Goal: Transaction & Acquisition: Purchase product/service

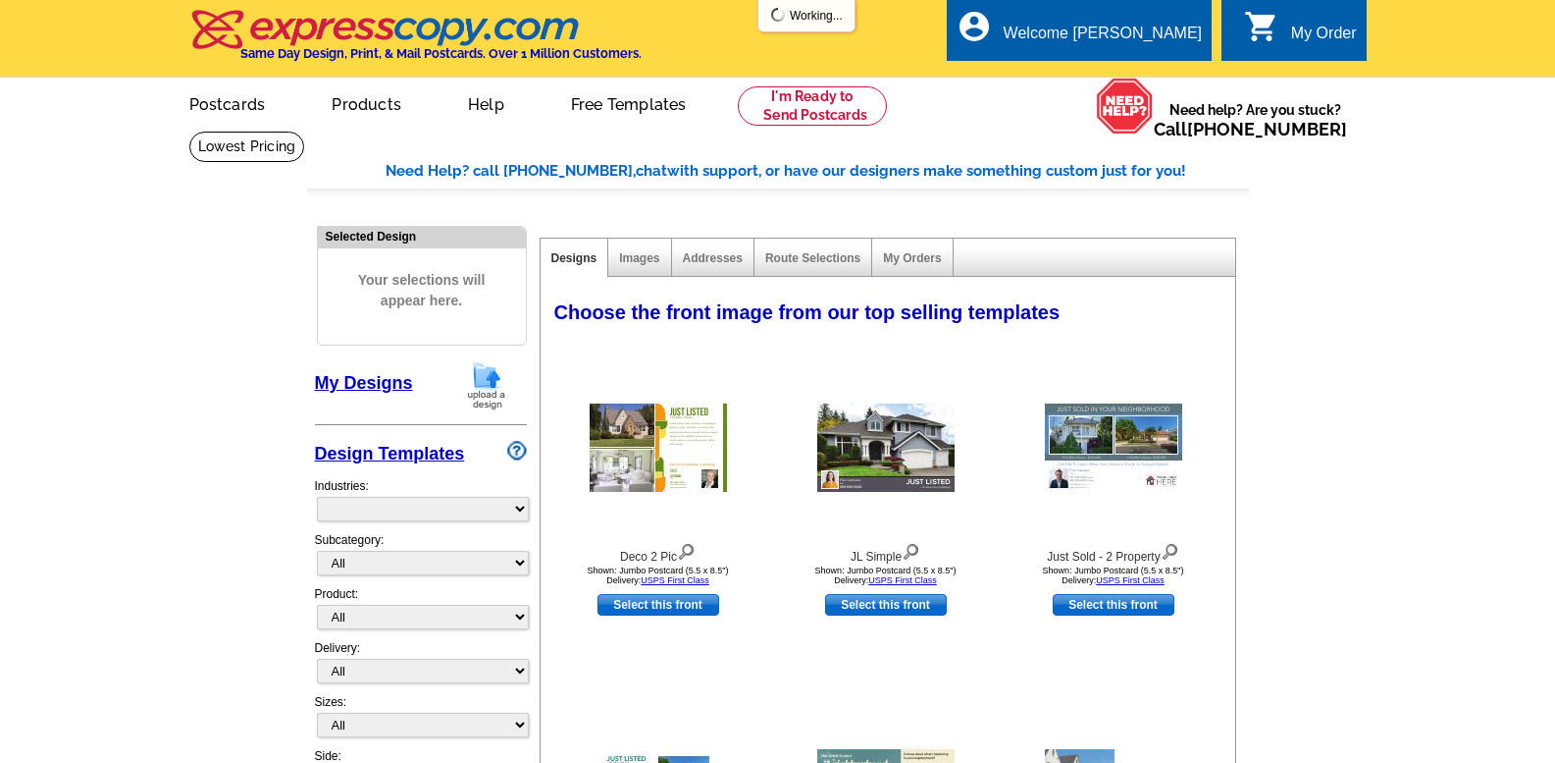
select select "785"
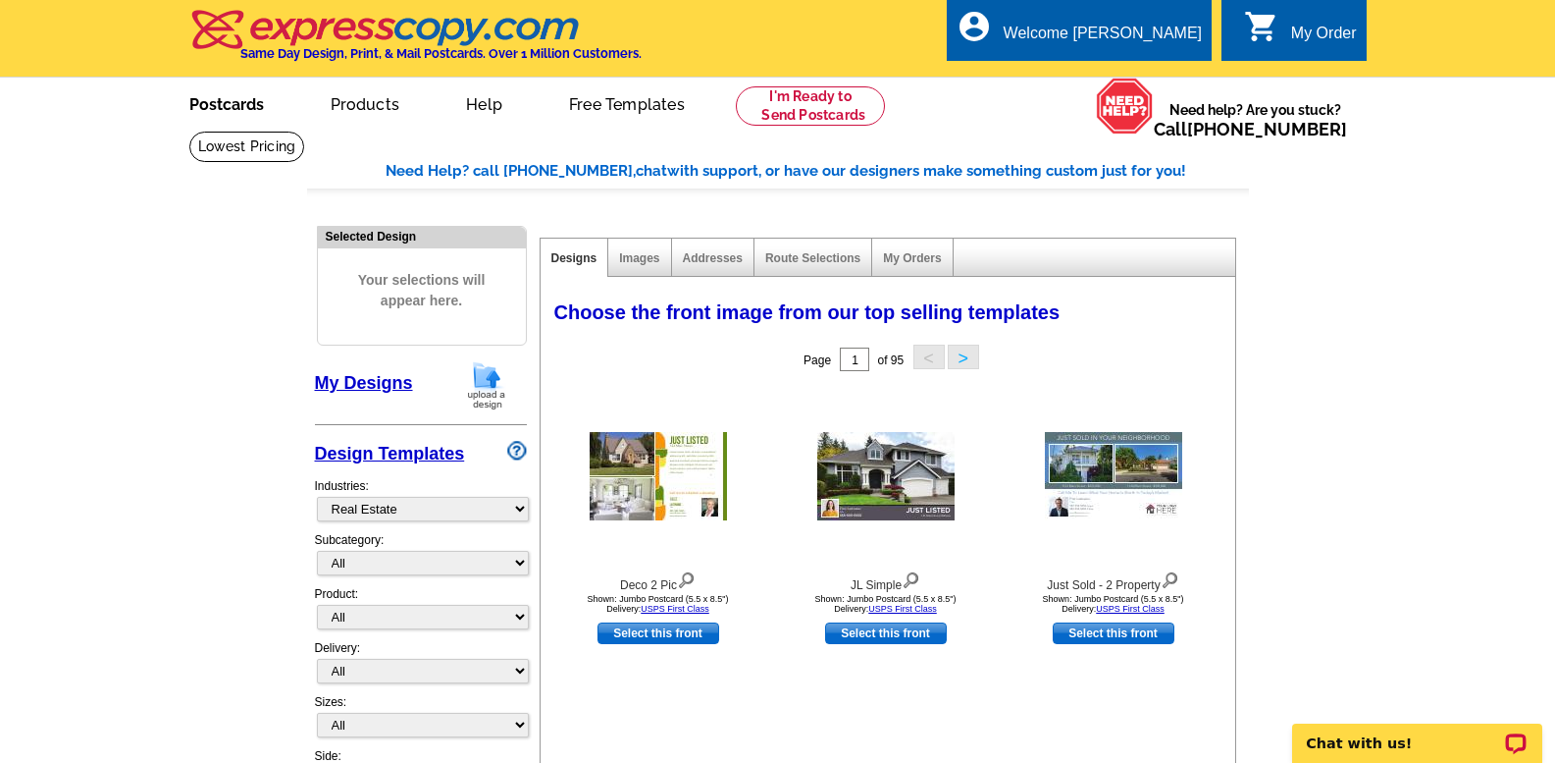
click at [241, 105] on link "Postcards" at bounding box center [226, 102] width 137 height 46
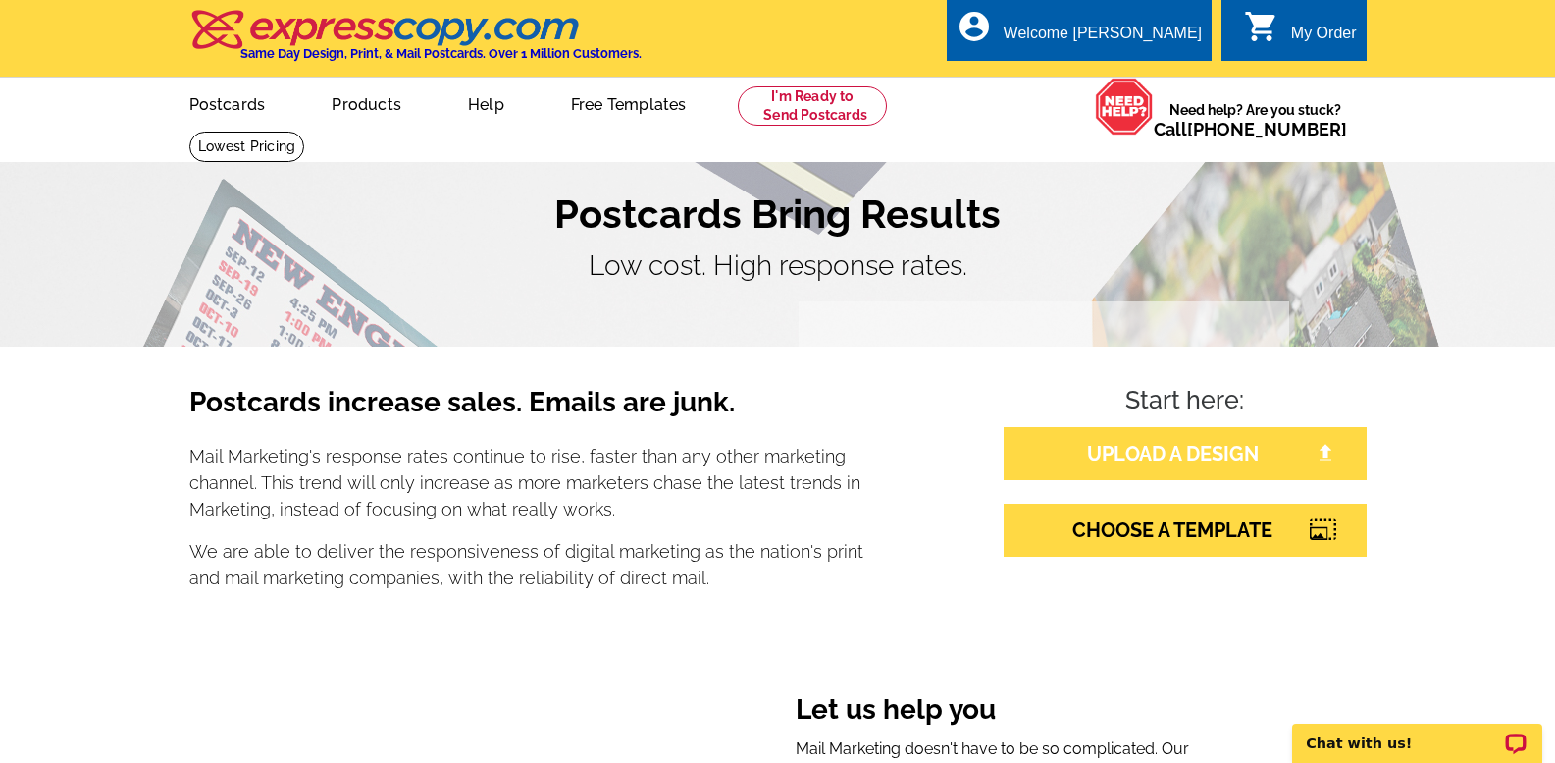
click at [1123, 458] on link "UPLOAD A DESIGN" at bounding box center [1185, 453] width 363 height 53
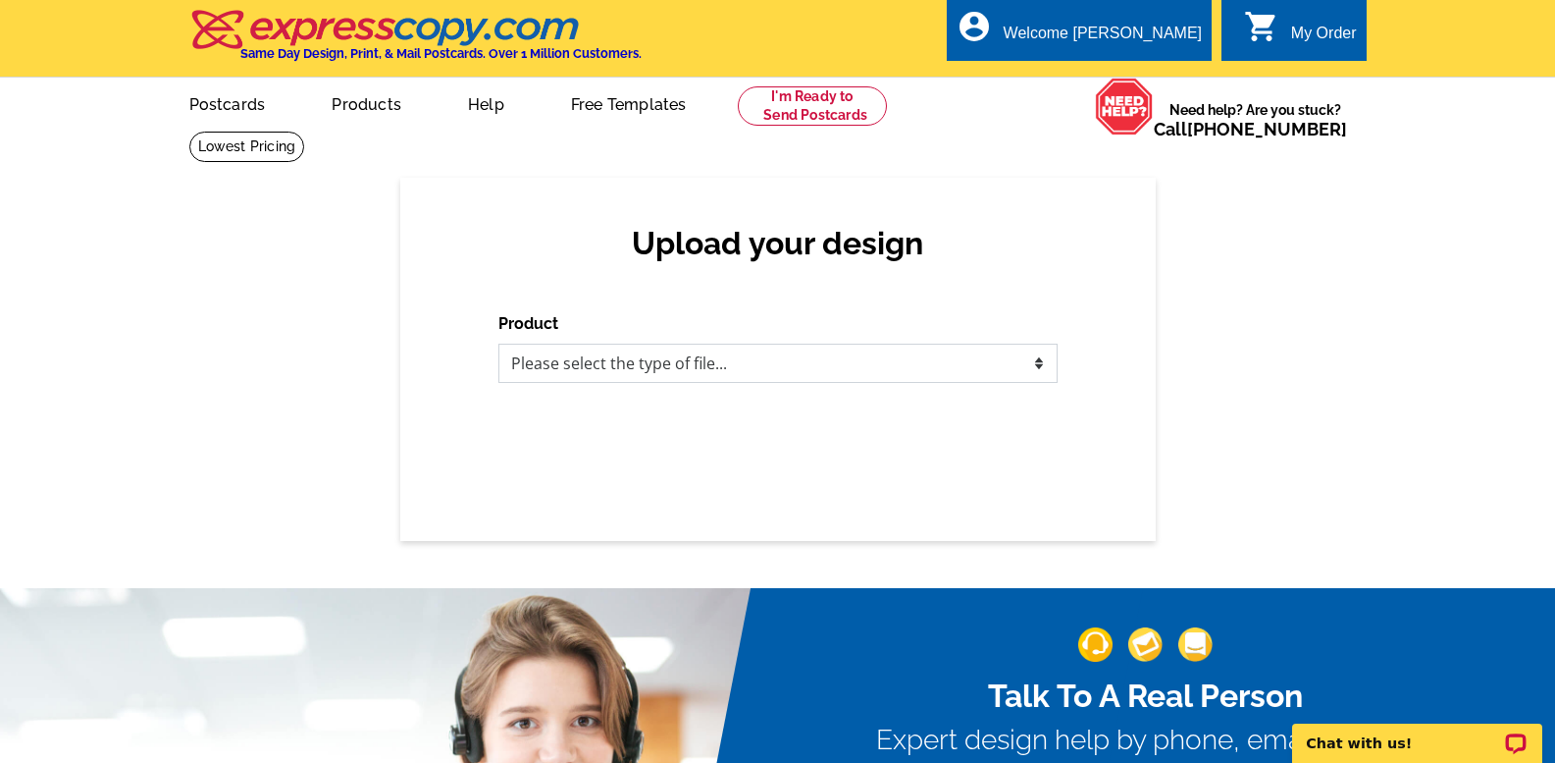
click at [749, 369] on select "Please select the type of file... Postcards Business Cards Letters and flyers G…" at bounding box center [778, 362] width 559 height 39
select select "1"
click at [499, 344] on select "Please select the type of file... Postcards Business Cards Letters and flyers G…" at bounding box center [778, 362] width 559 height 39
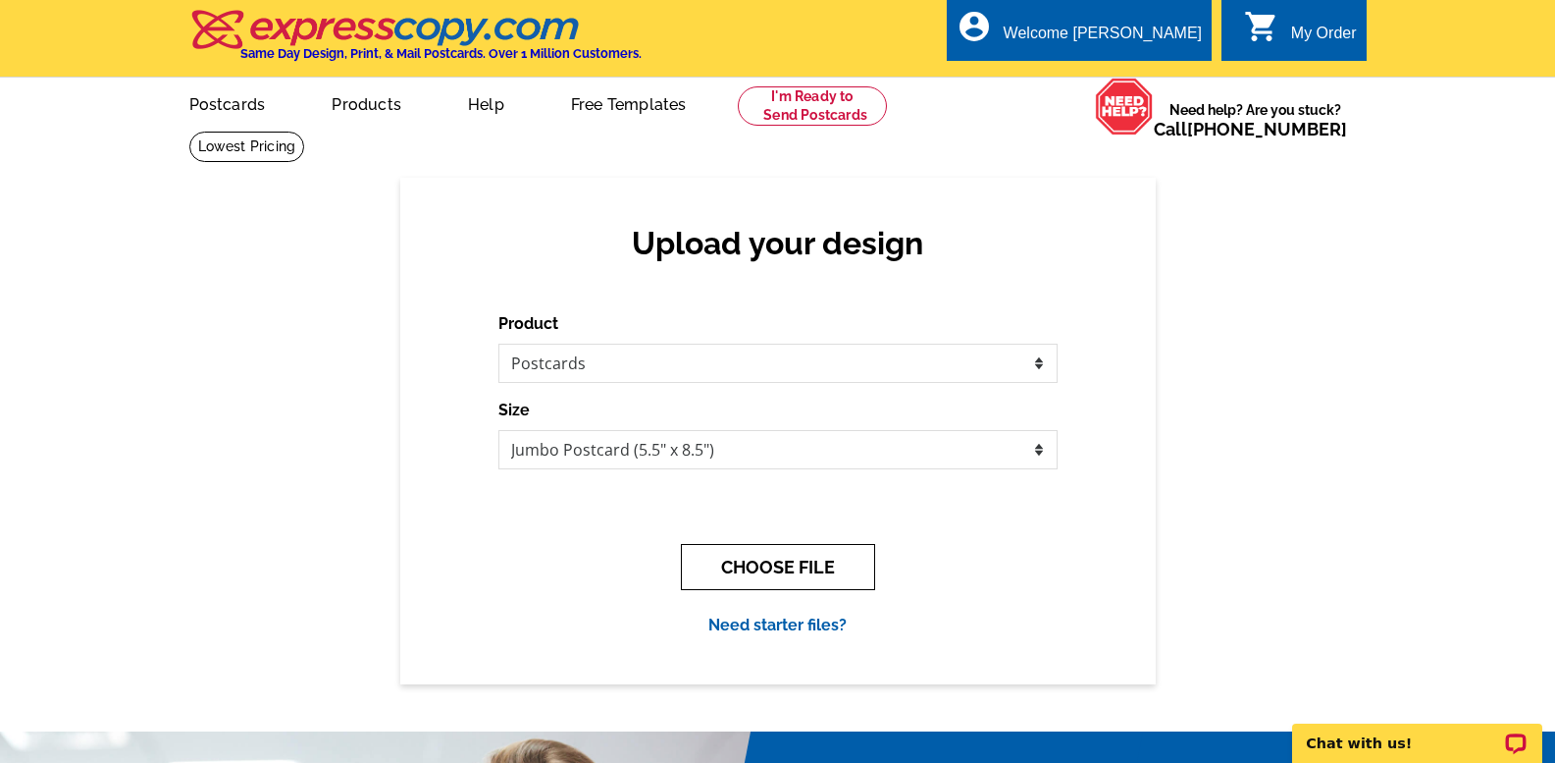
click at [772, 564] on button "CHOOSE FILE" at bounding box center [778, 567] width 194 height 46
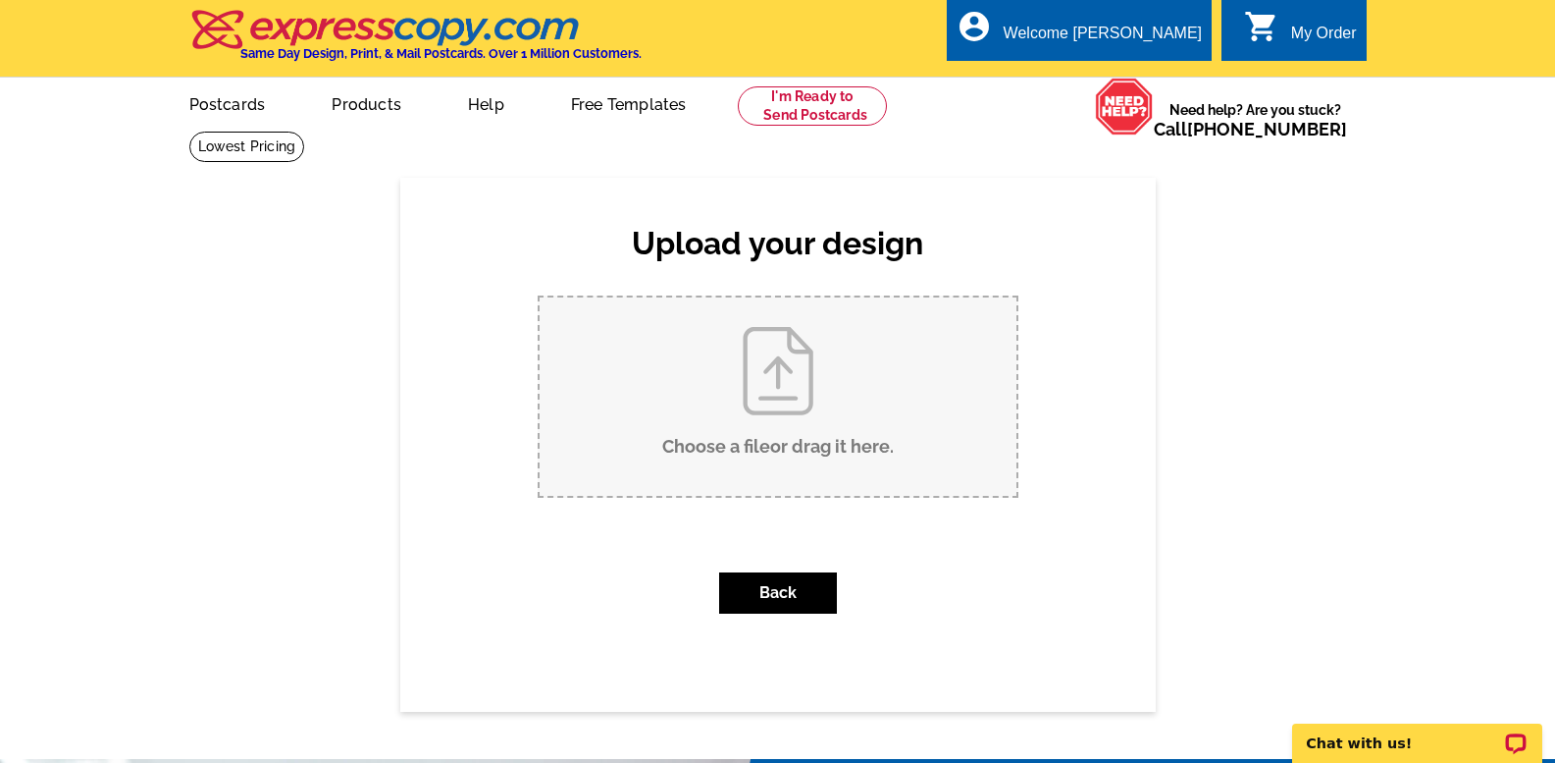
click at [772, 564] on div "Back" at bounding box center [778, 592] width 481 height 73
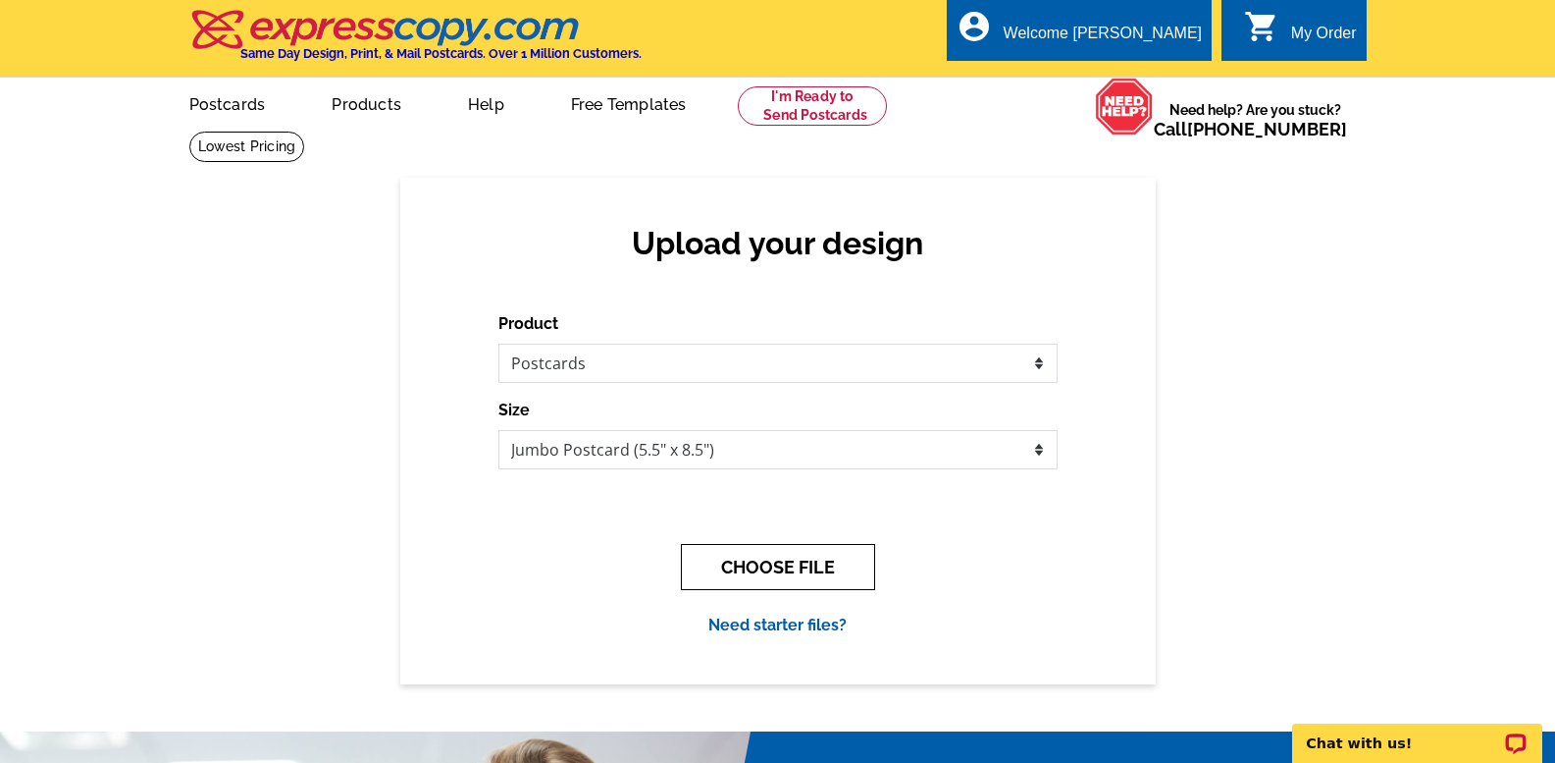
click at [789, 561] on button "CHOOSE FILE" at bounding box center [778, 567] width 194 height 46
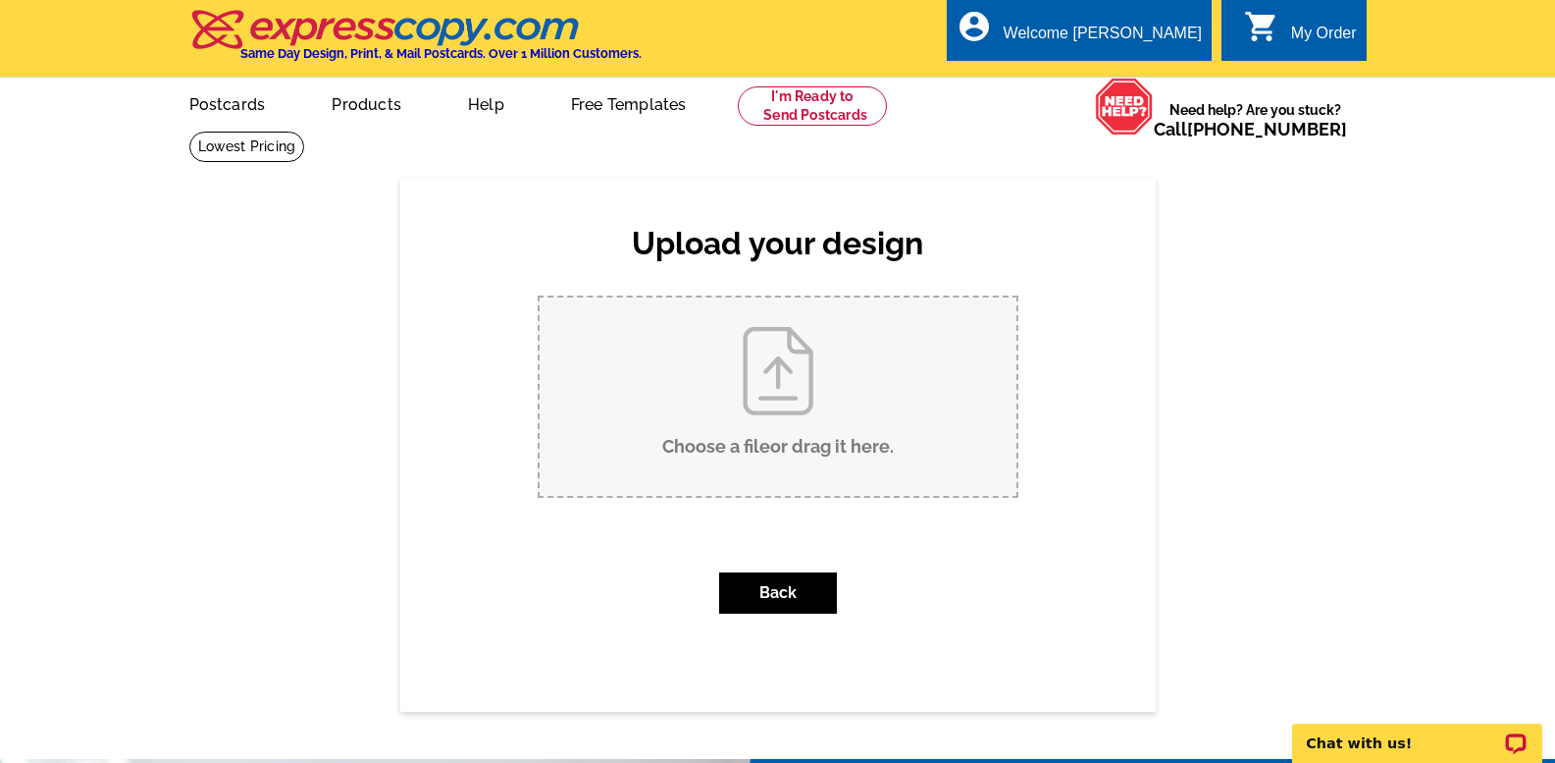
click at [825, 446] on input "Choose a file or drag it here ." at bounding box center [778, 396] width 477 height 198
type input "C:\fakepath\black minimalist modern Just Listed Real Estate Postcard (1).pdf"
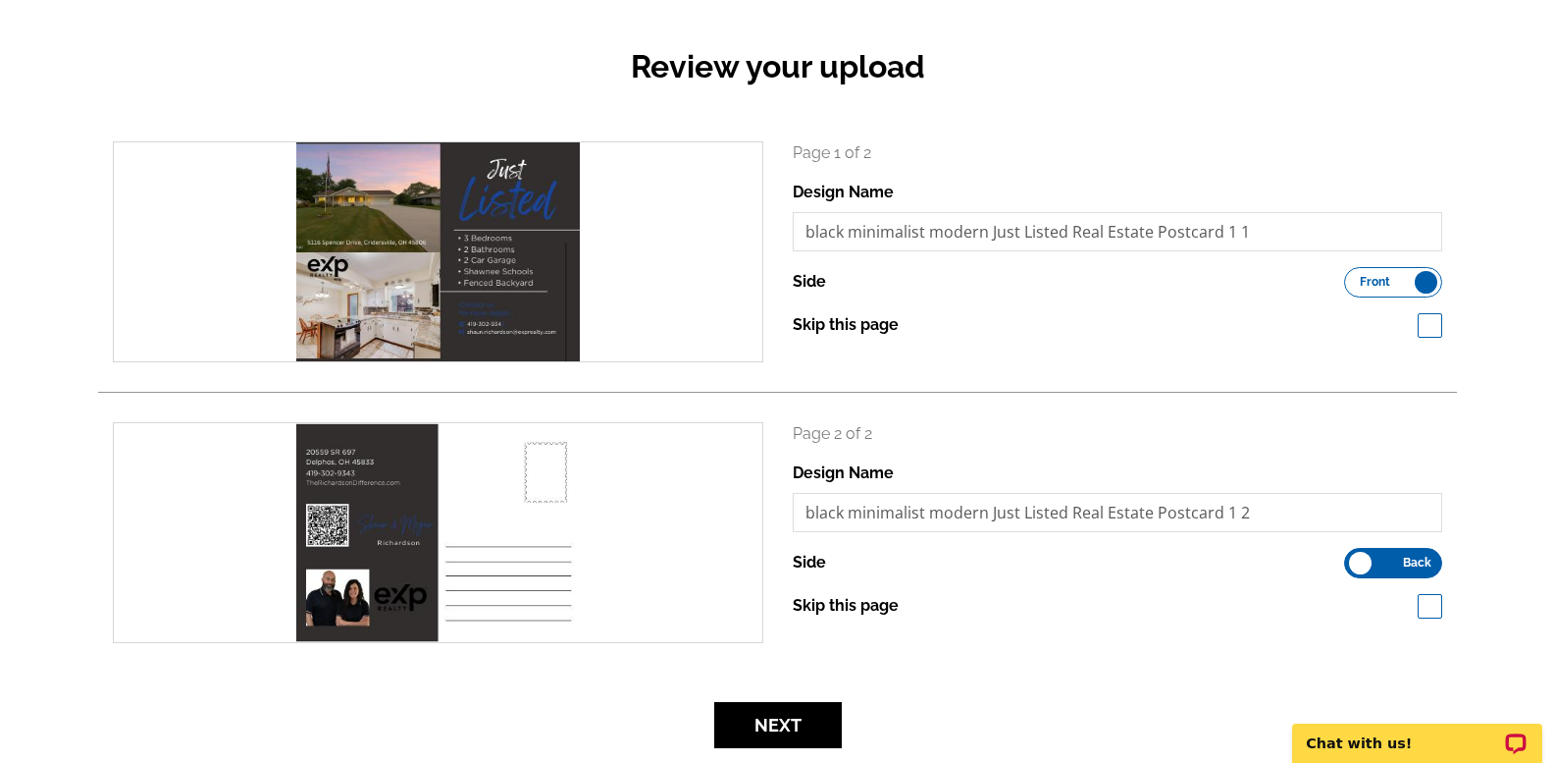
scroll to position [187, 0]
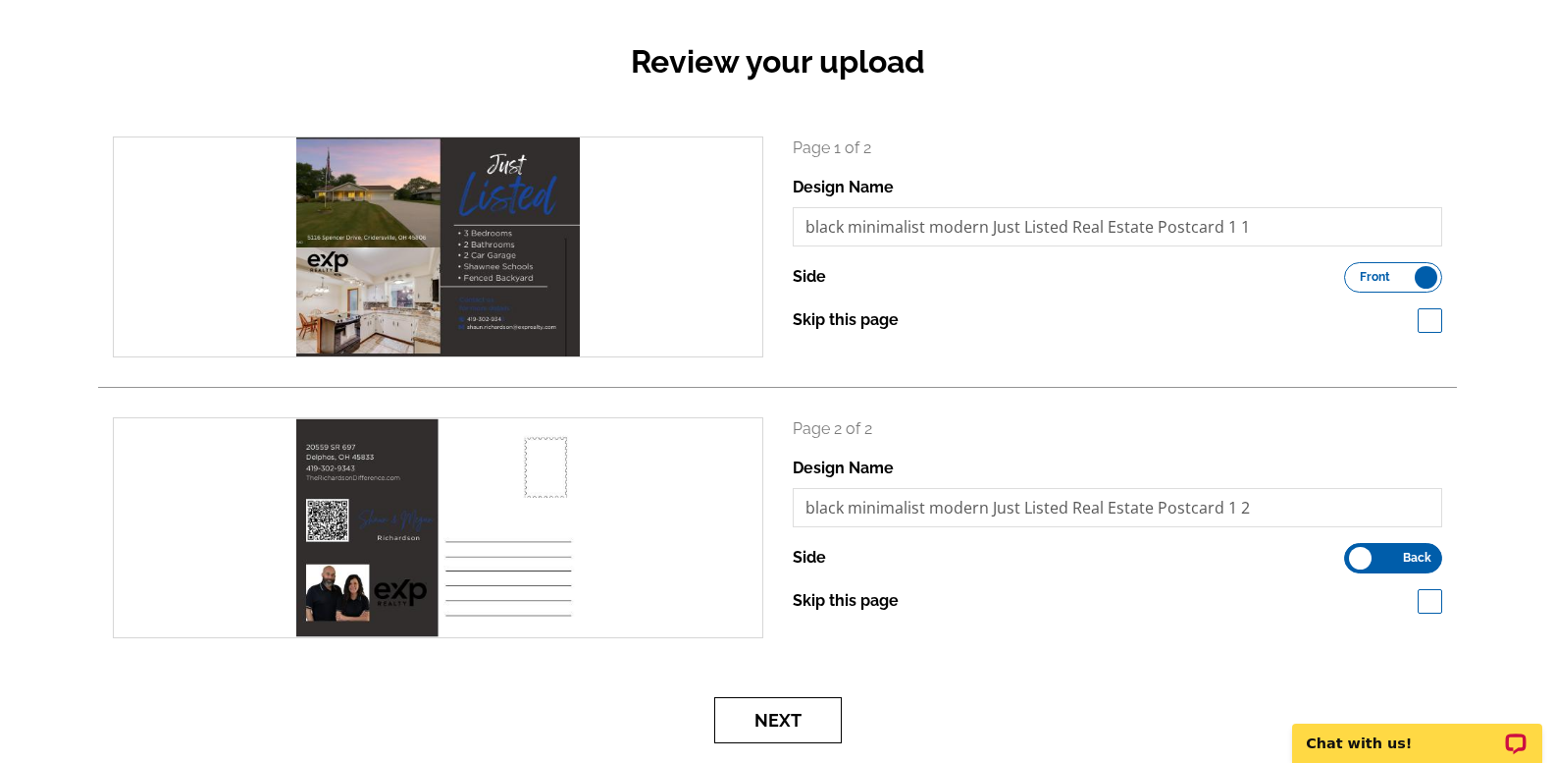
click at [806, 721] on button "Next" at bounding box center [778, 720] width 128 height 46
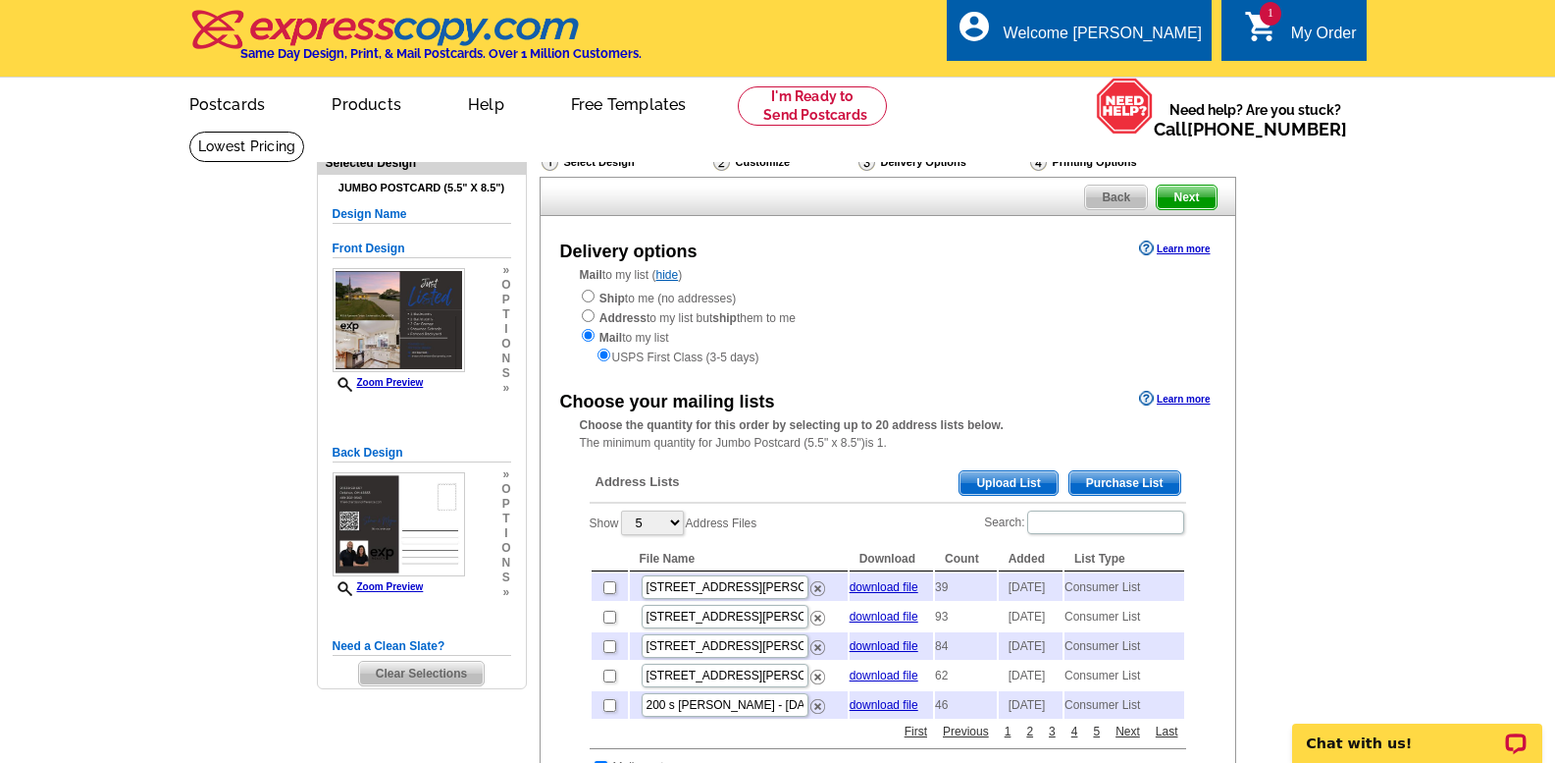
click at [1120, 480] on span "Purchase List" at bounding box center [1125, 483] width 111 height 24
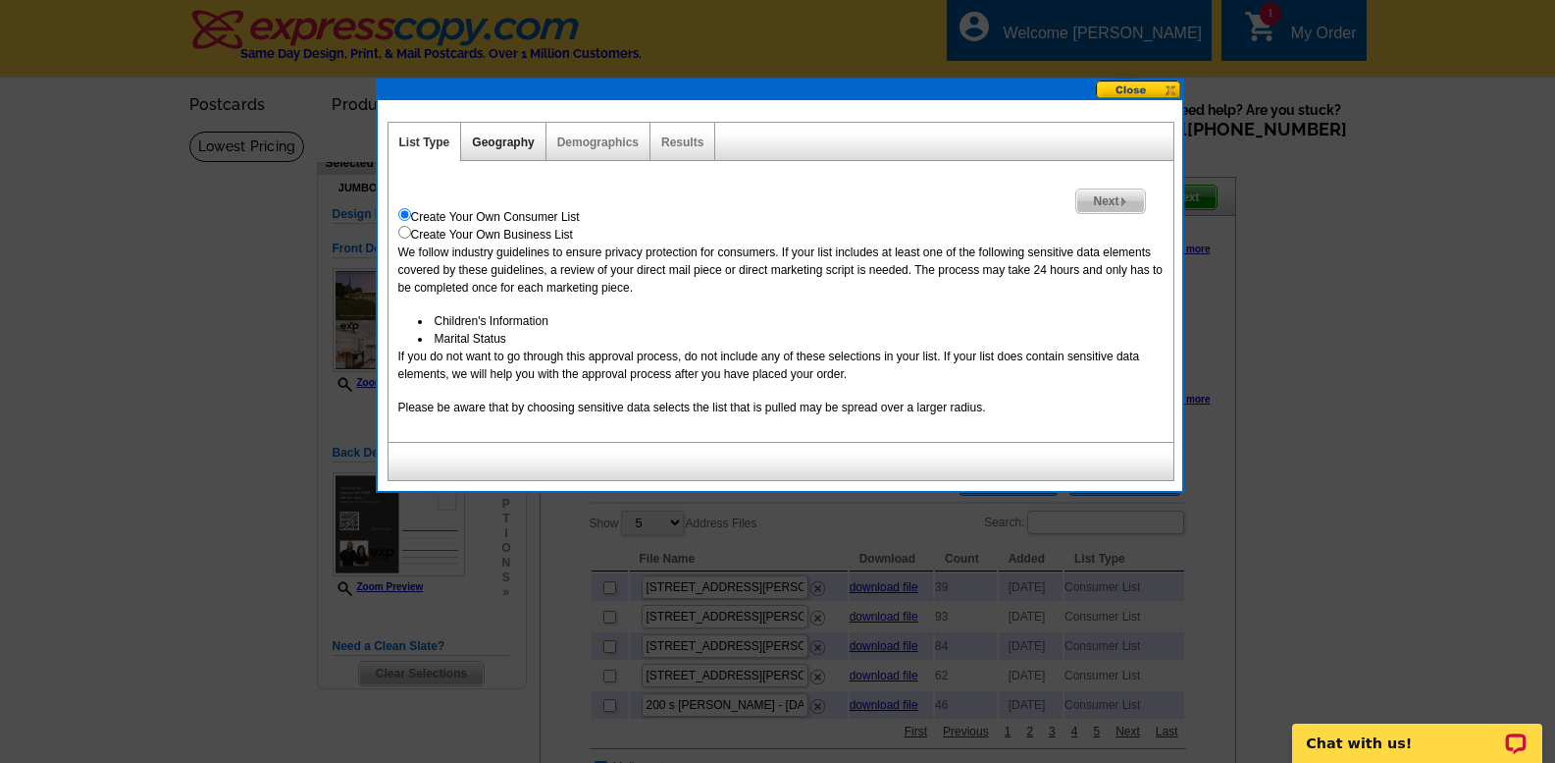
click at [510, 141] on link "Geography" at bounding box center [503, 142] width 62 height 14
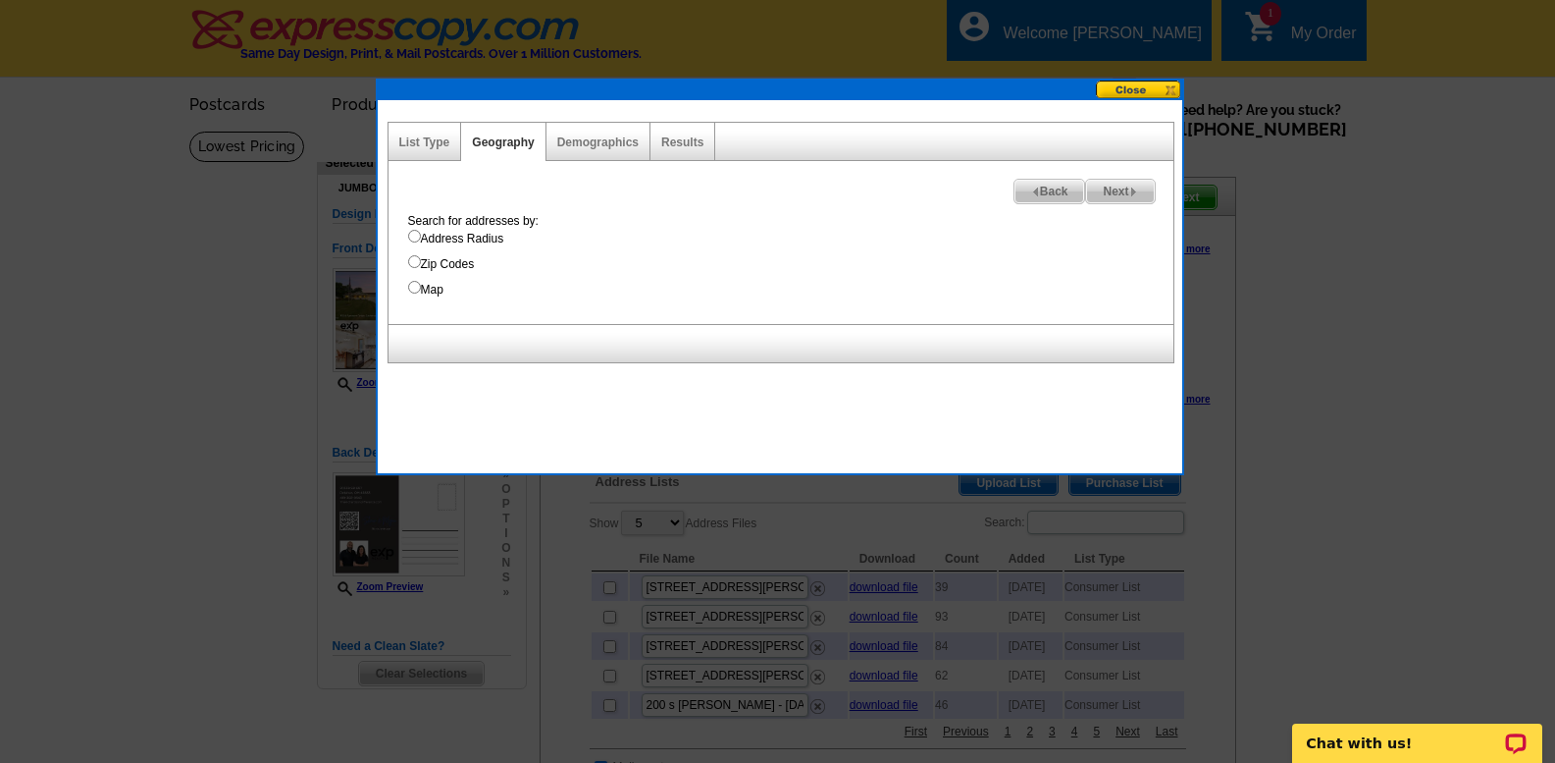
click at [415, 232] on input "Address Radius" at bounding box center [414, 236] width 13 height 13
radio input "true"
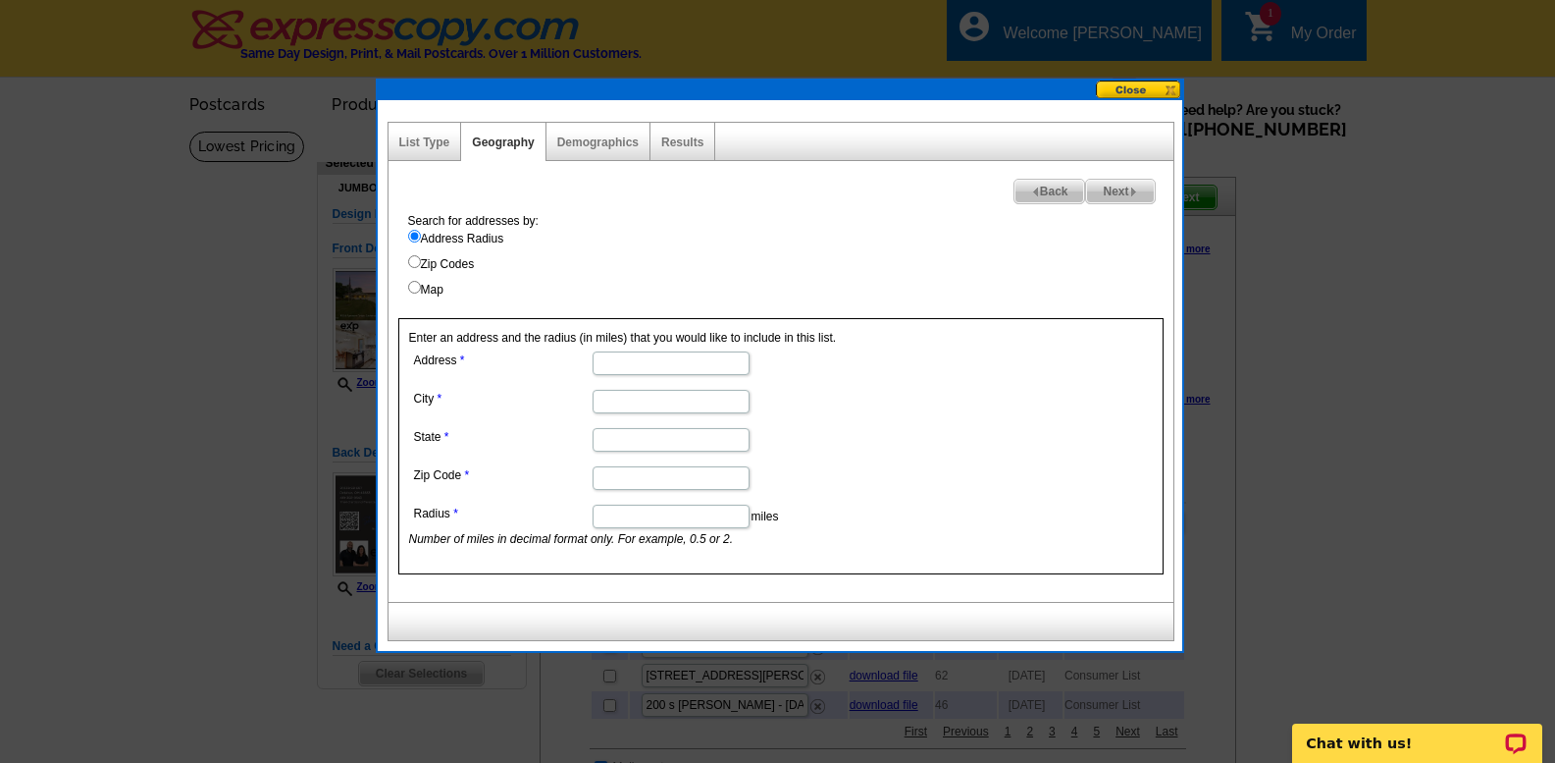
click at [613, 362] on input "Address" at bounding box center [671, 363] width 157 height 24
type input "[STREET_ADDRESS][PERSON_NAME]"
type input "Cridersville"
type input "OH"
type input "45806"
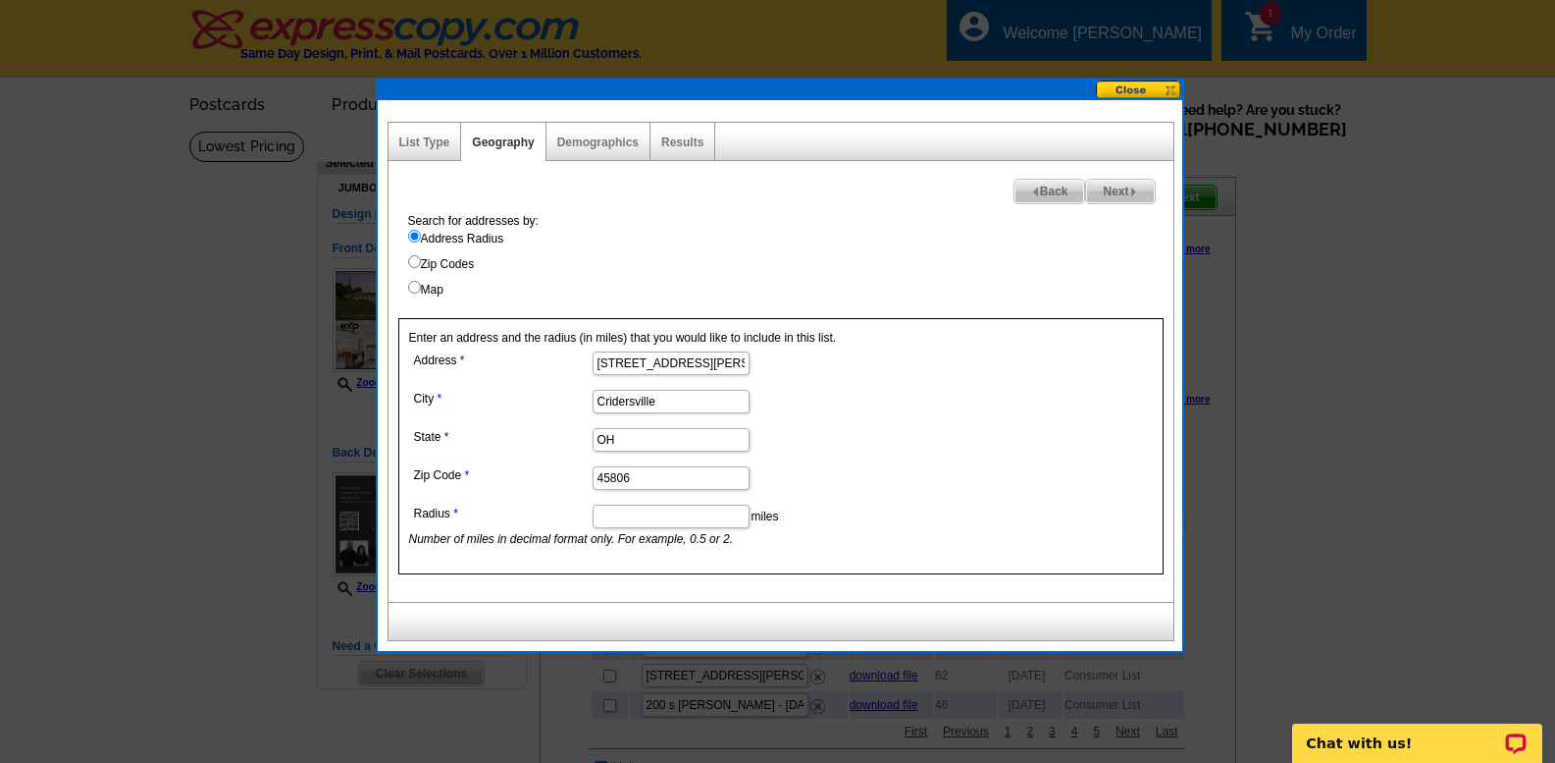
type input "1.5"
click at [1121, 188] on span "Next" at bounding box center [1120, 192] width 68 height 24
select select
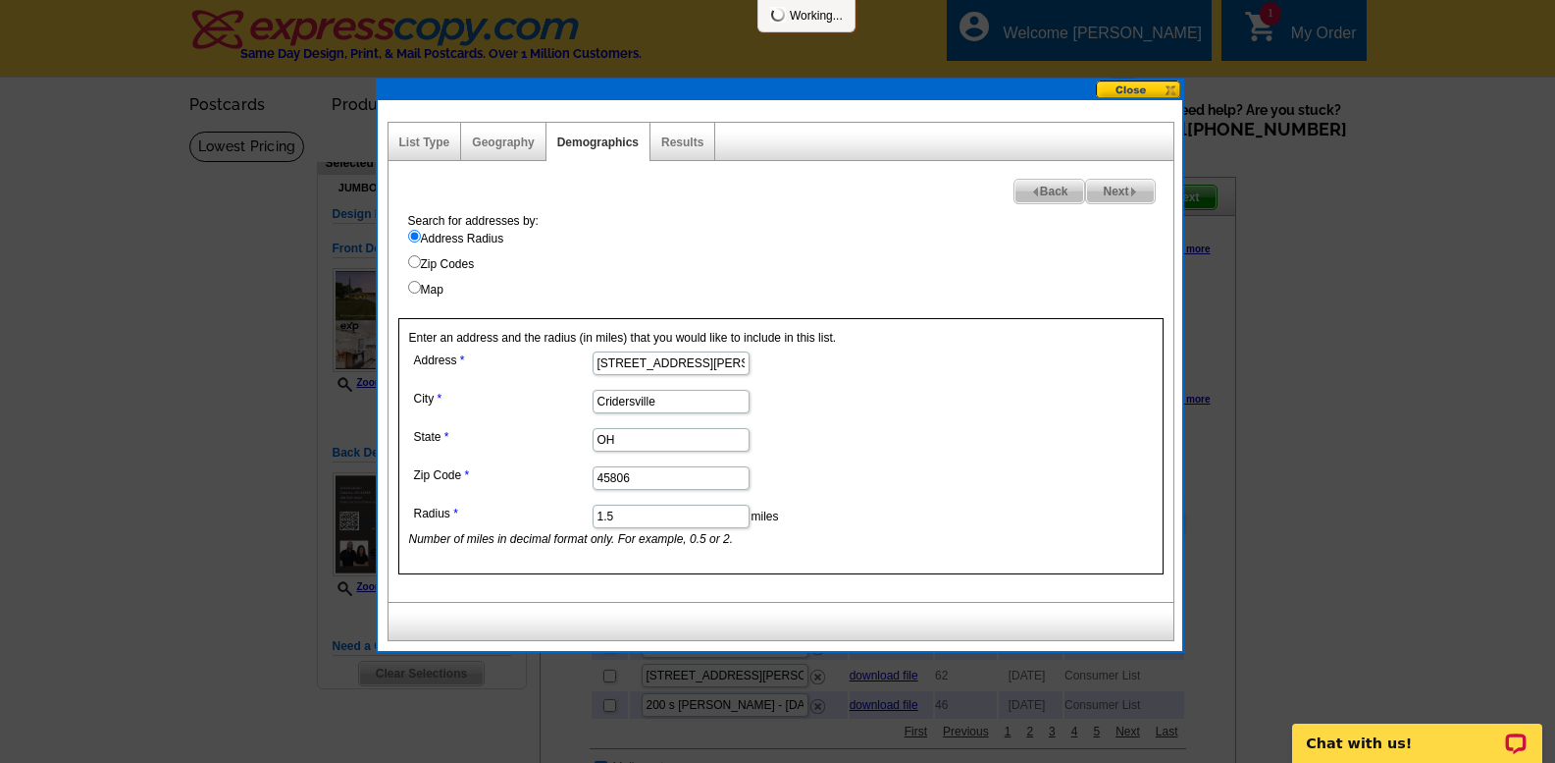
select select
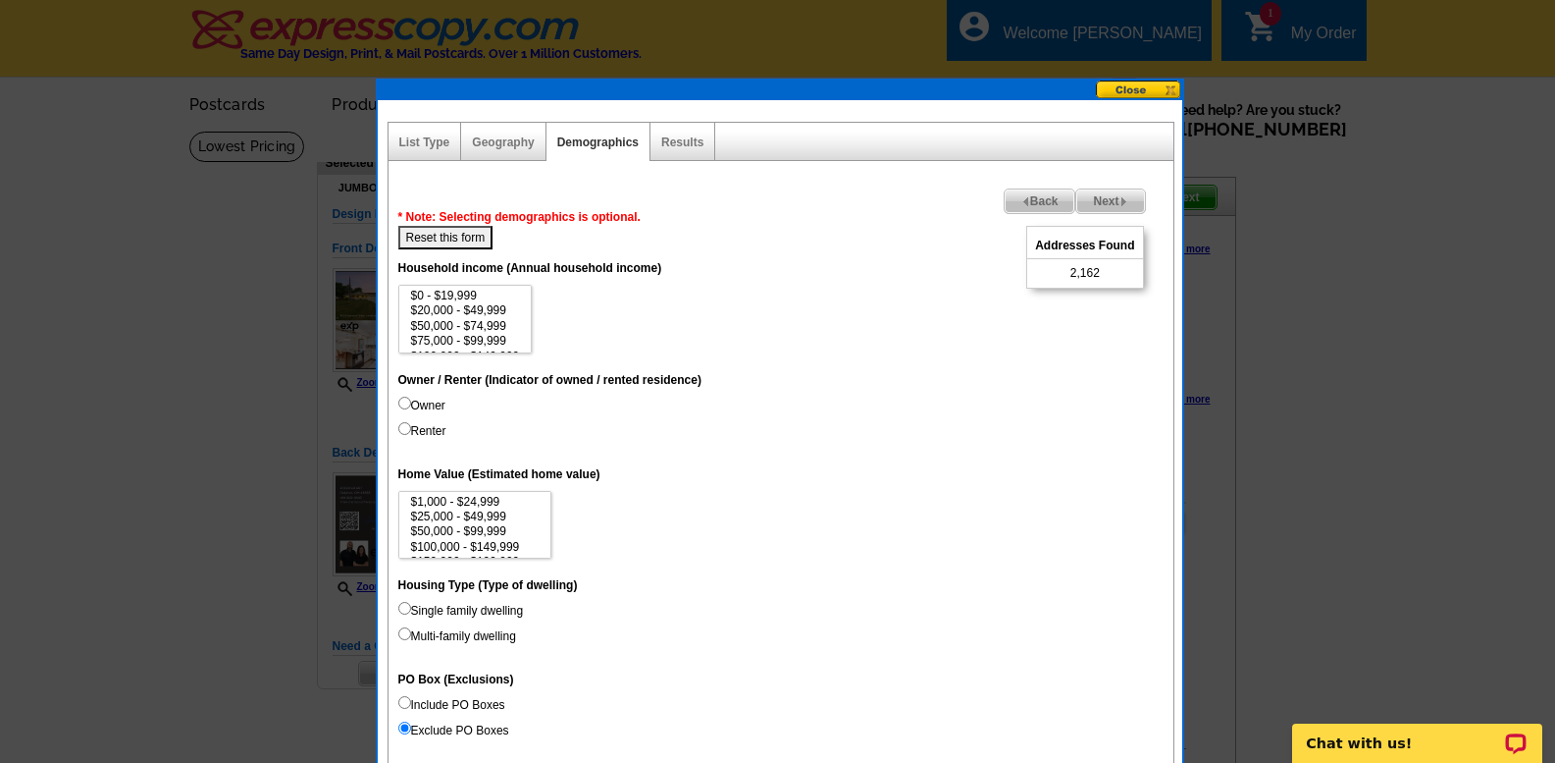
click at [402, 405] on input "Owner" at bounding box center [404, 402] width 13 height 13
radio input "true"
select select "200000-299999"
click at [497, 499] on option "$200,000 - $299,999" at bounding box center [475, 500] width 132 height 15
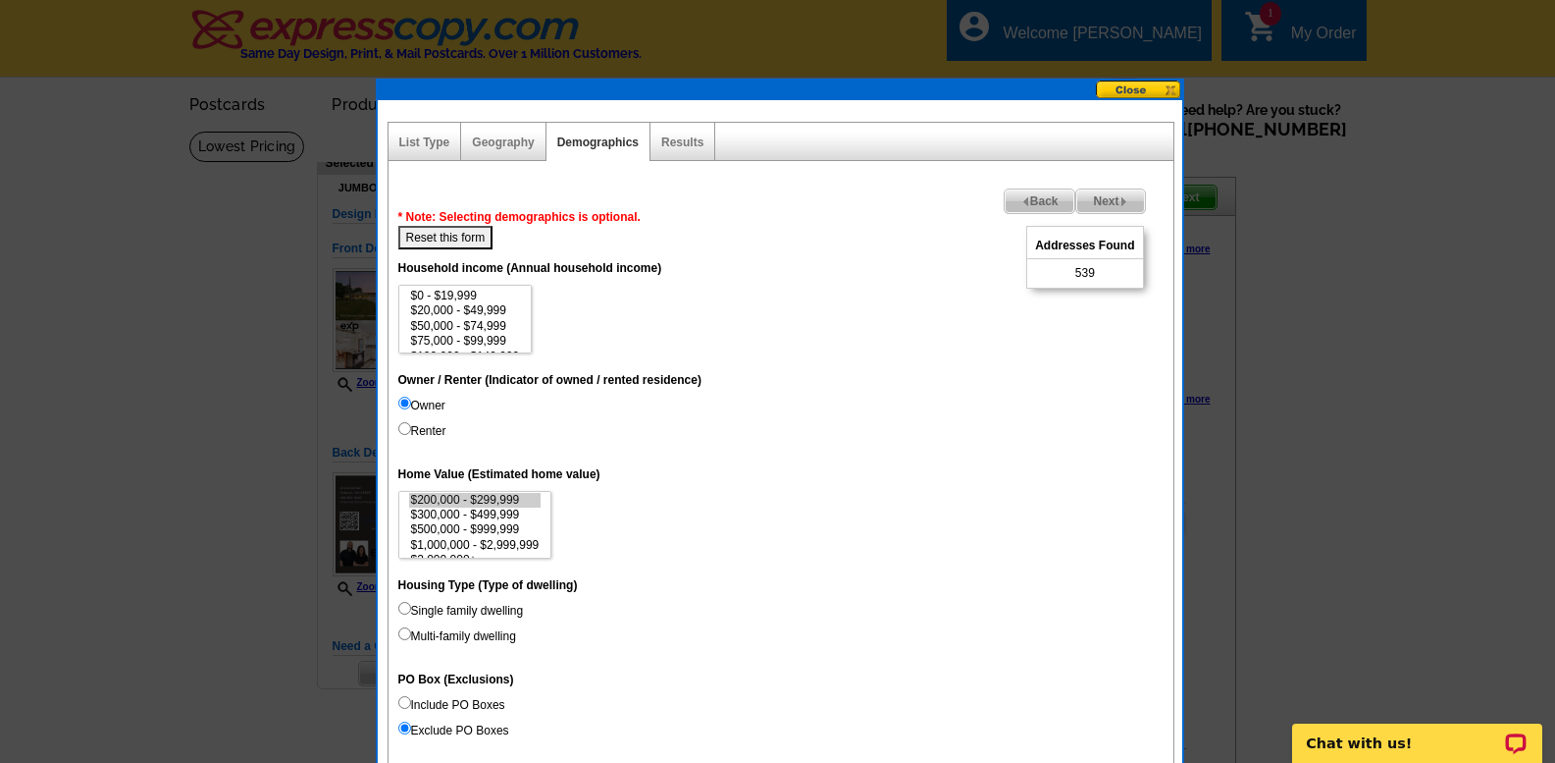
click at [402, 609] on input "Single family dwelling" at bounding box center [404, 608] width 13 height 13
radio input "true"
click at [398, 627] on input "Multi-family dwelling" at bounding box center [404, 633] width 13 height 13
radio input "true"
click at [398, 602] on input "Single family dwelling" at bounding box center [404, 608] width 13 height 13
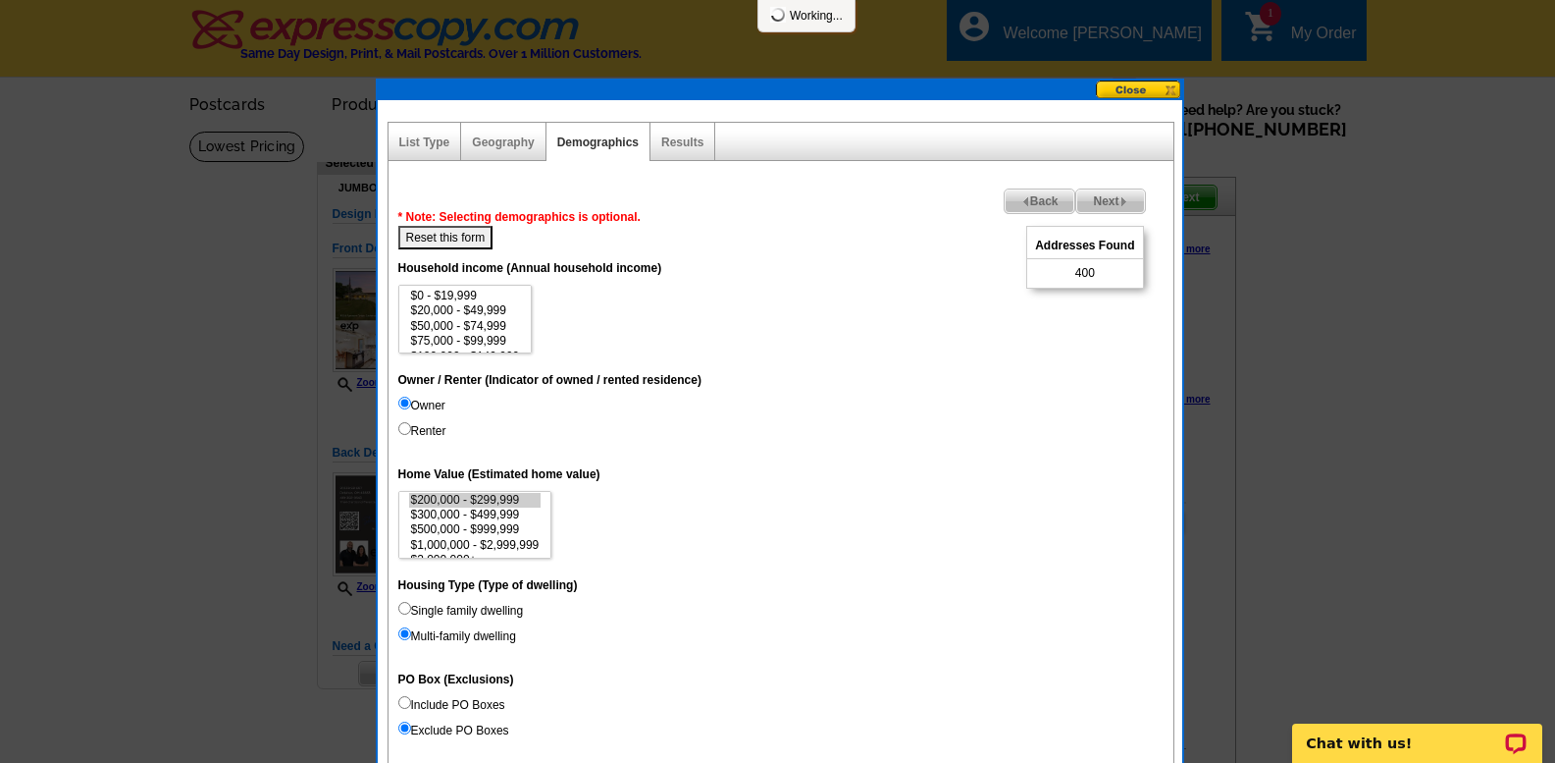
radio input "true"
click at [398, 627] on input "Multi-family dwelling" at bounding box center [404, 633] width 13 height 13
radio input "true"
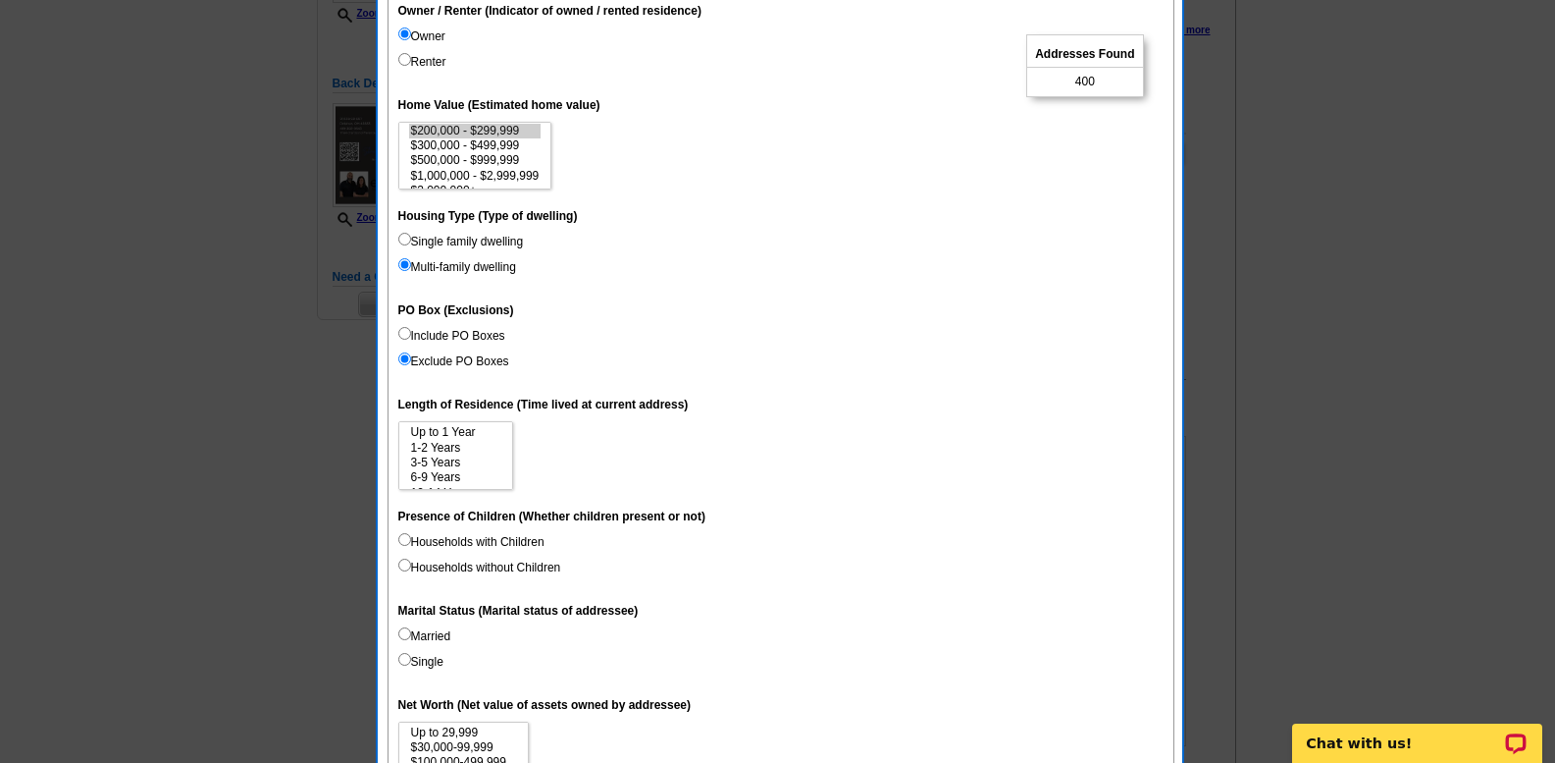
scroll to position [412, 0]
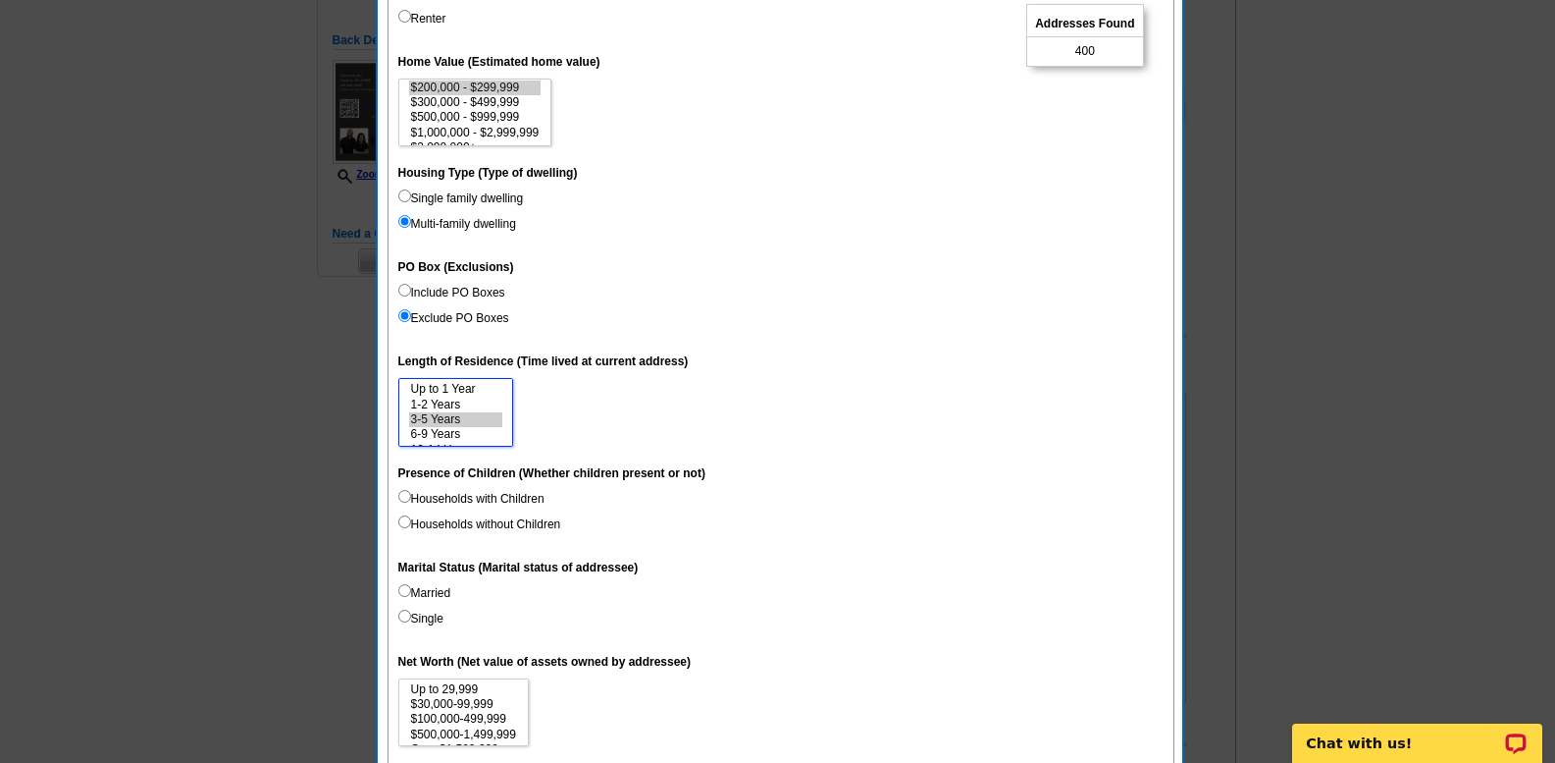
click at [453, 419] on option "3-5 Years" at bounding box center [455, 419] width 93 height 15
select select "3-5"
click at [457, 435] on option "6-9 Years" at bounding box center [455, 434] width 93 height 15
click at [405, 197] on input "Single family dwelling" at bounding box center [404, 195] width 13 height 13
radio input "true"
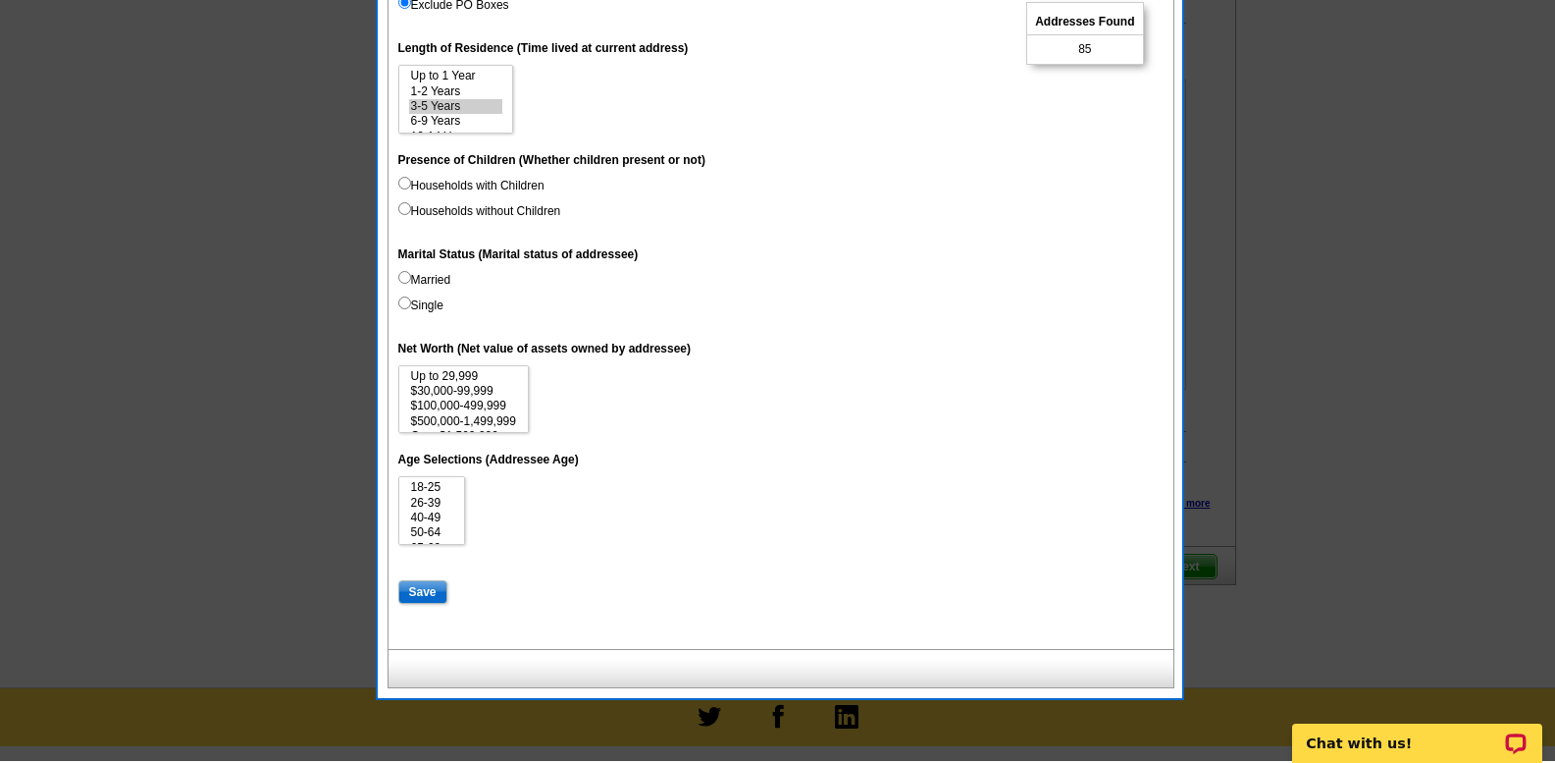
scroll to position [733, 0]
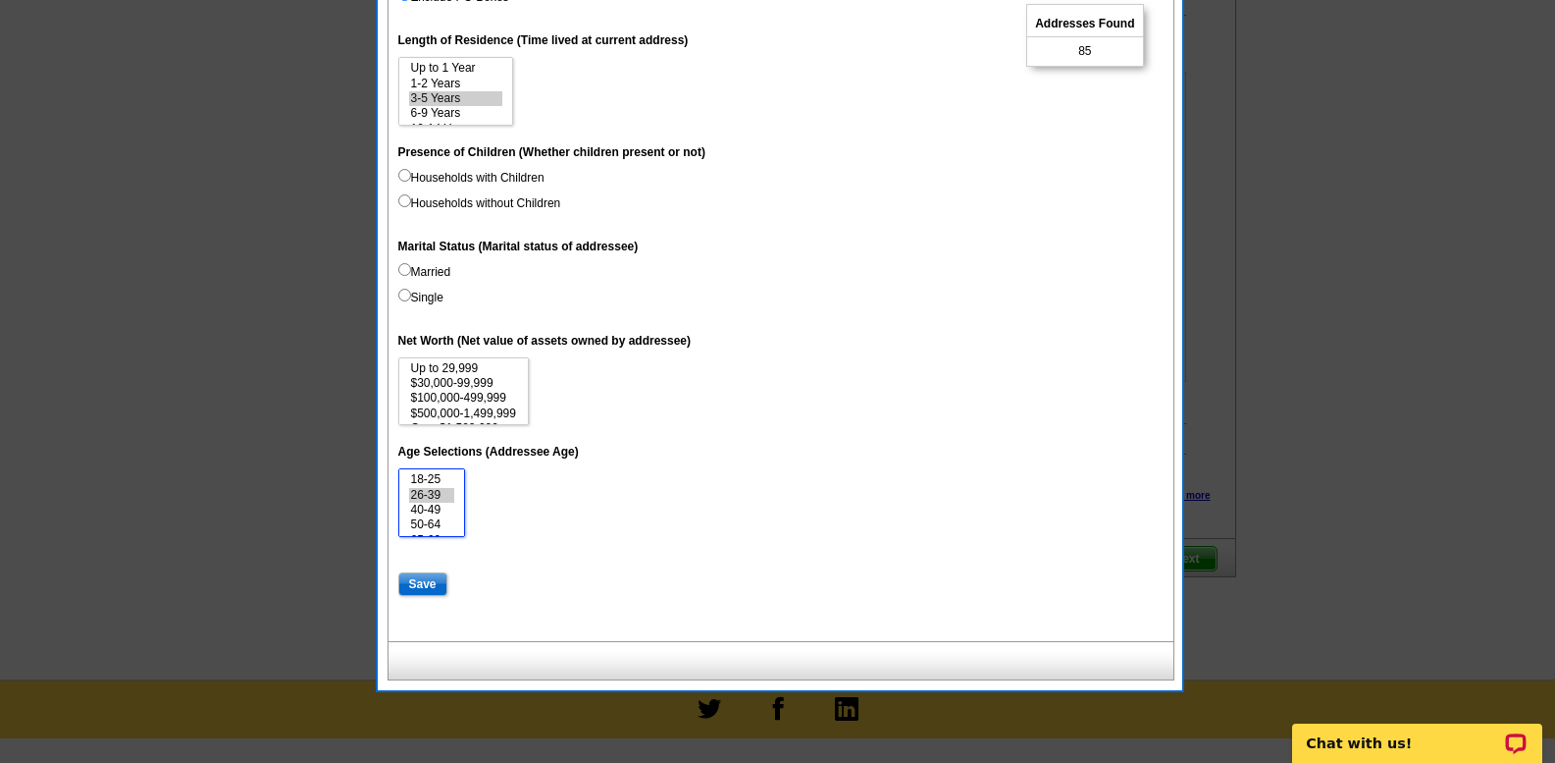
click at [439, 493] on option "26-39" at bounding box center [432, 495] width 46 height 15
select select "26-39"
click at [439, 504] on option "40-49" at bounding box center [432, 509] width 46 height 15
